Goal: Task Accomplishment & Management: Manage account settings

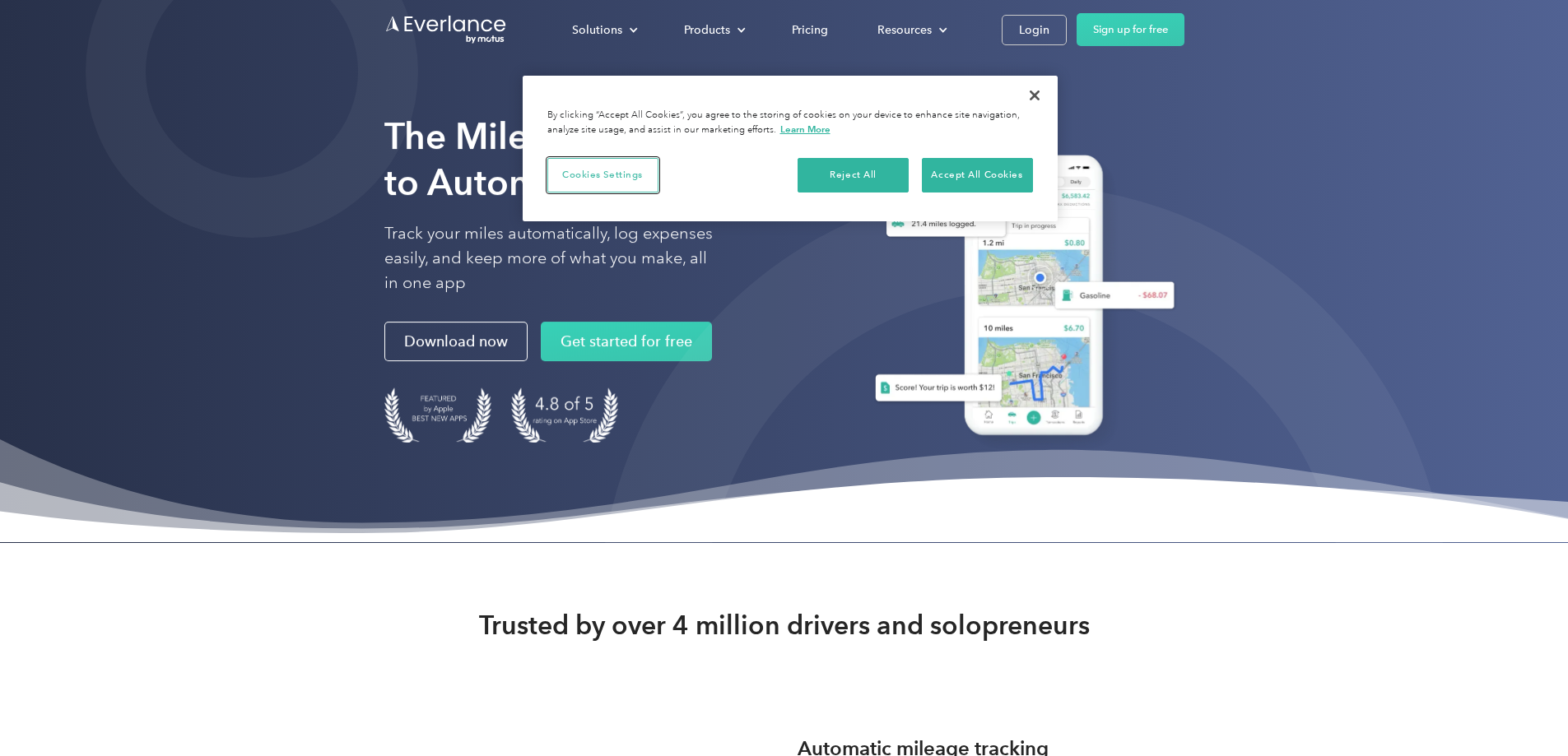
click at [606, 172] on button "Cookies Settings" at bounding box center [603, 176] width 111 height 35
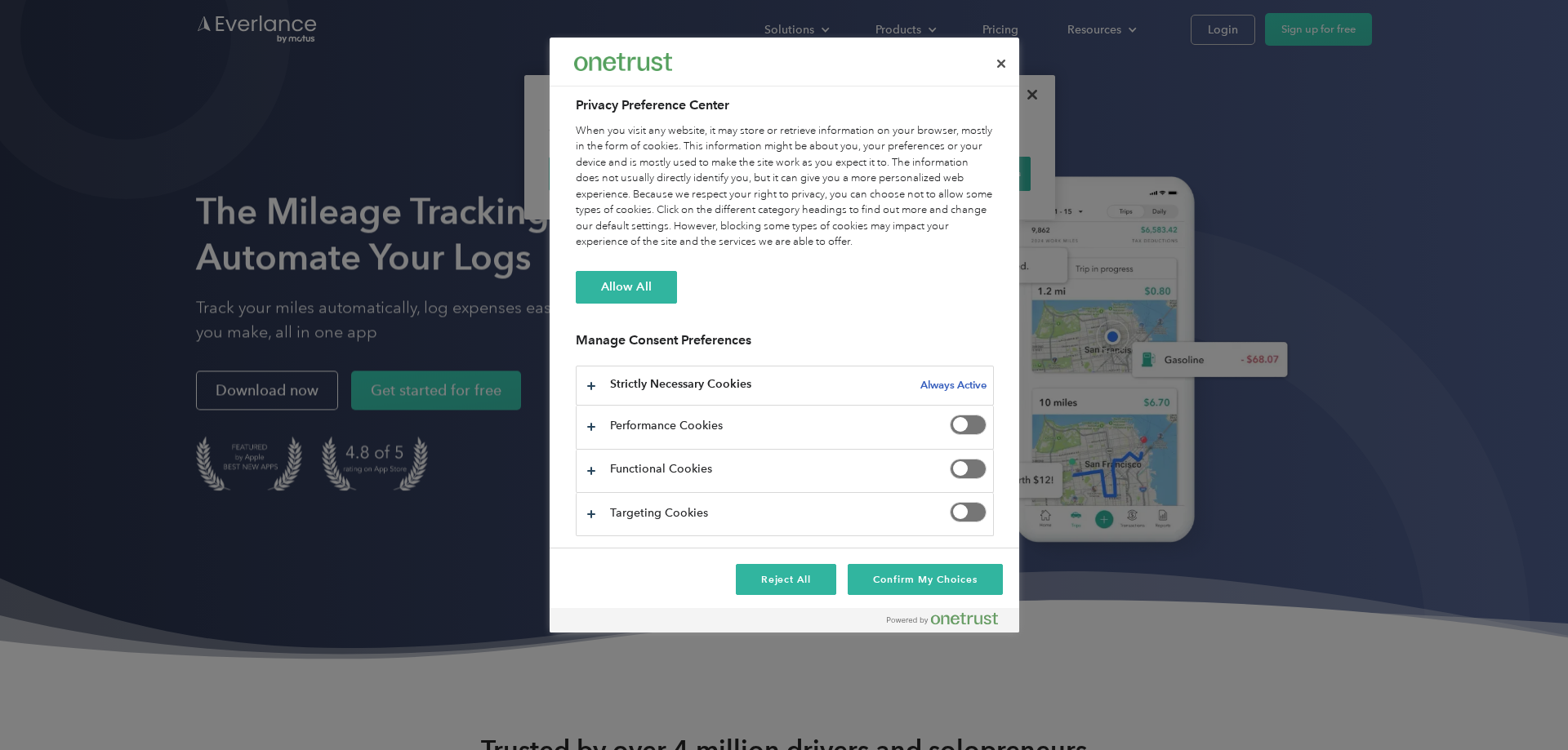
click at [968, 415] on span "Privacy Preference Center" at bounding box center [968, 424] width 37 height 20
click at [959, 466] on span "Privacy Preference Center" at bounding box center [968, 468] width 37 height 20
click at [922, 577] on button "Confirm My Choices" at bounding box center [924, 580] width 154 height 31
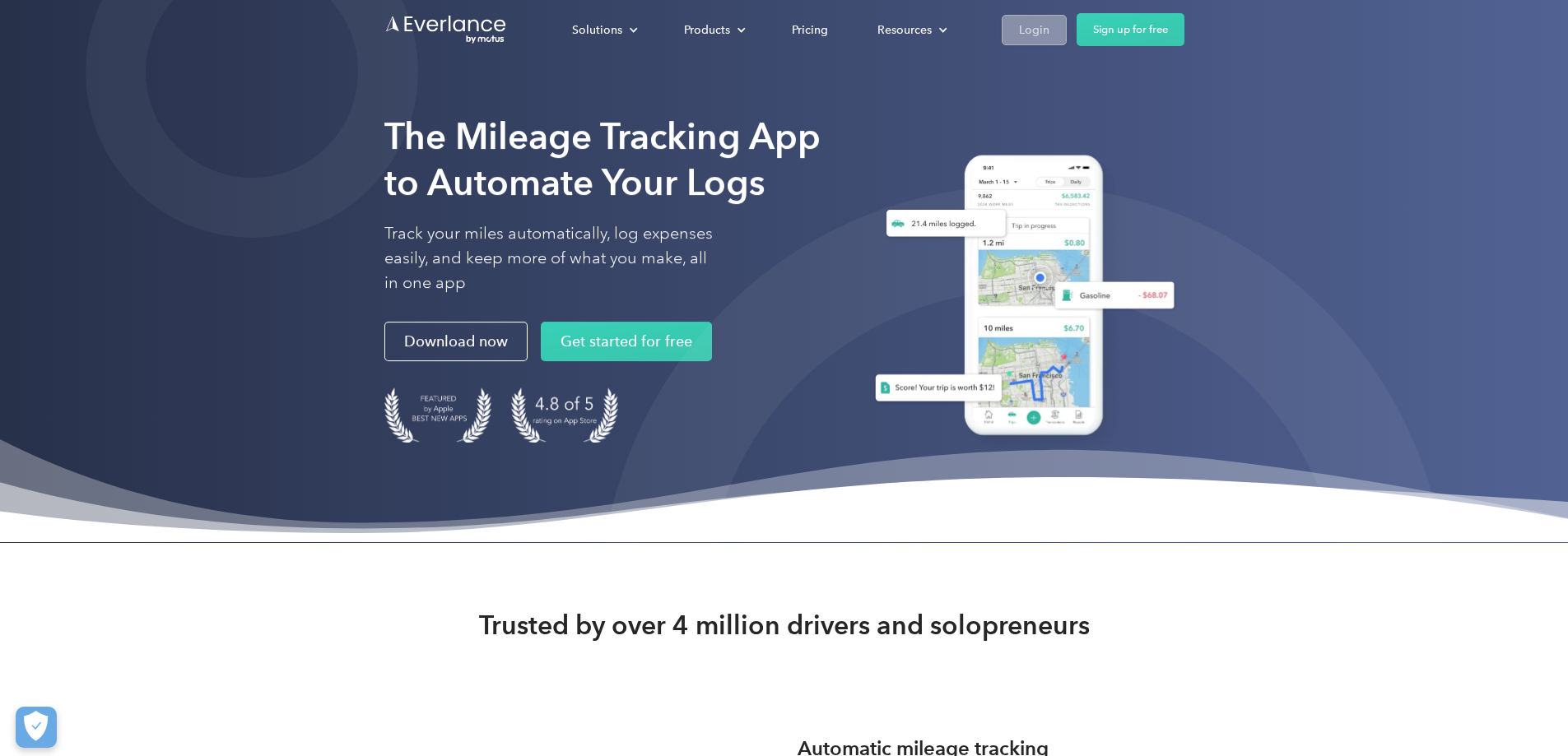
click at [1050, 27] on div "Login" at bounding box center [1034, 30] width 31 height 20
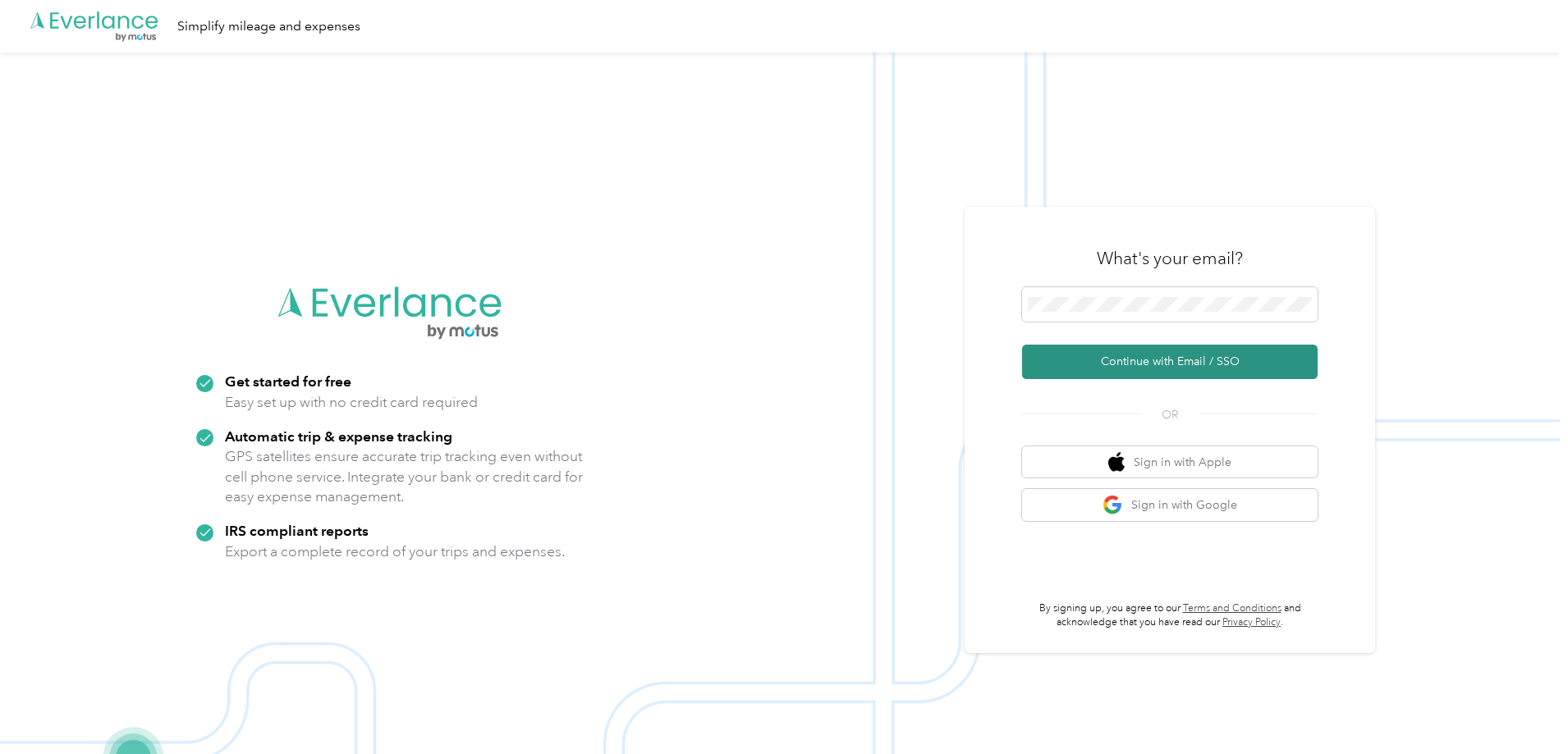
click at [1146, 362] on button "Continue with Email / SSO" at bounding box center [1170, 362] width 296 height 34
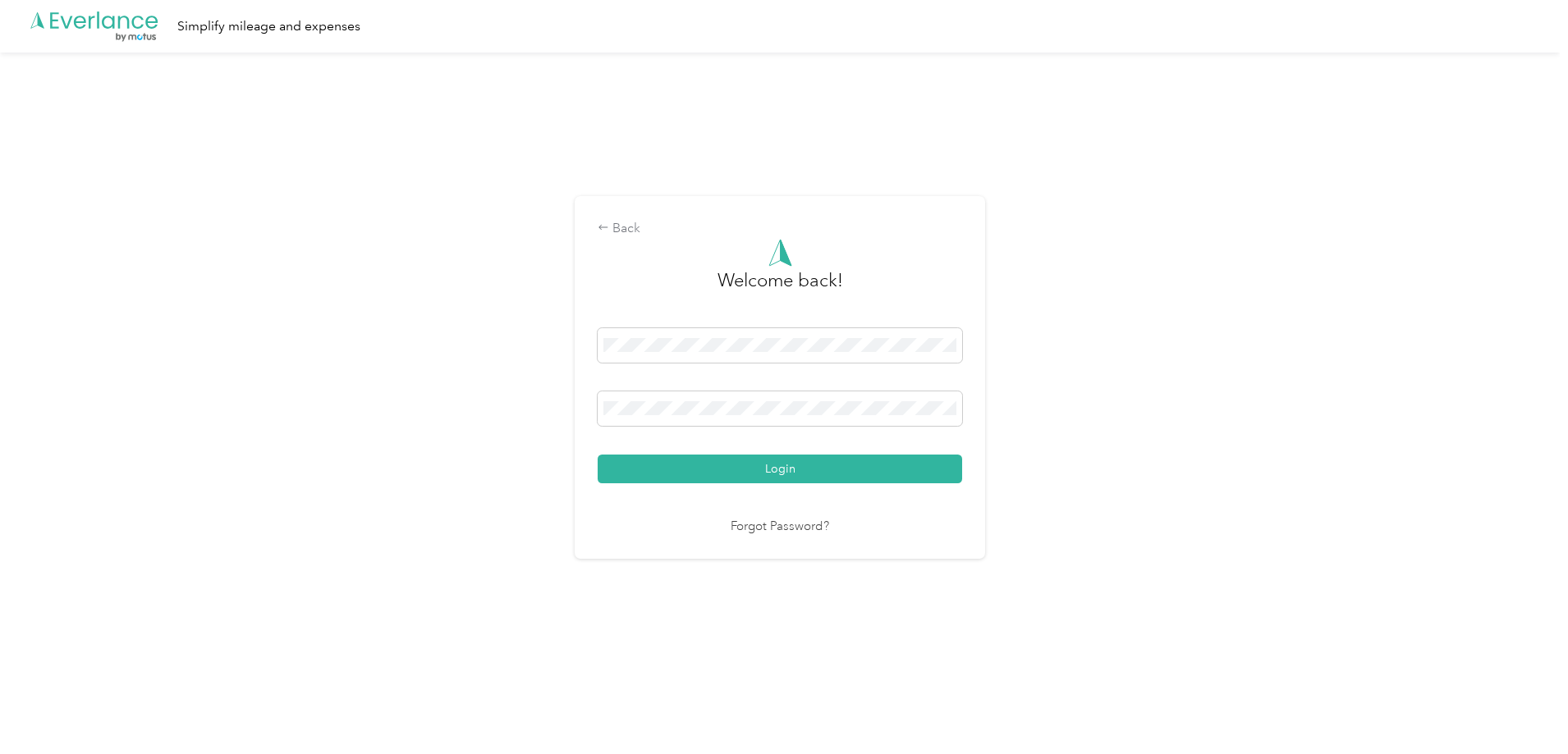
click at [597, 455] on button "Login" at bounding box center [779, 469] width 365 height 29
